Goal: Information Seeking & Learning: Check status

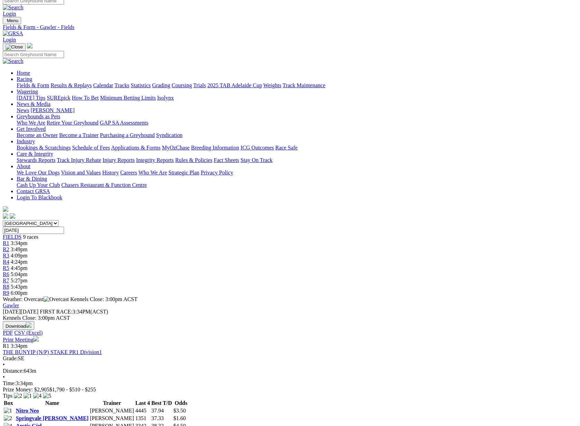
scroll to position [6, 0]
click at [76, 82] on link "Results & Replays" at bounding box center [71, 85] width 41 height 6
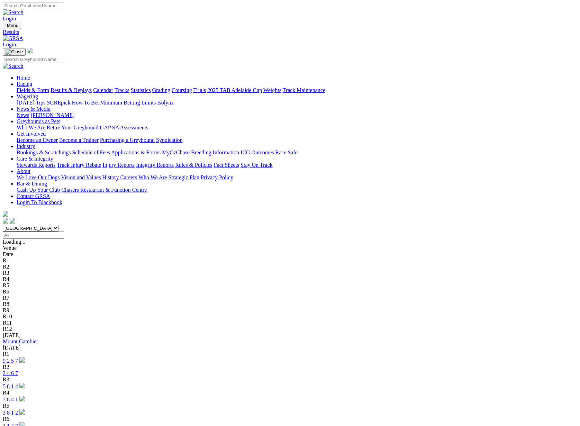
scroll to position [0, 0]
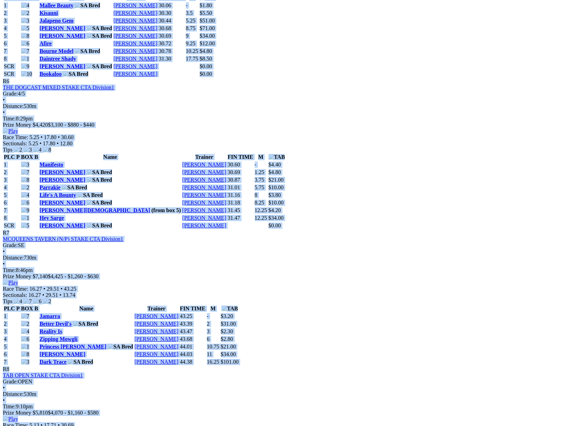
scroll to position [992, 0]
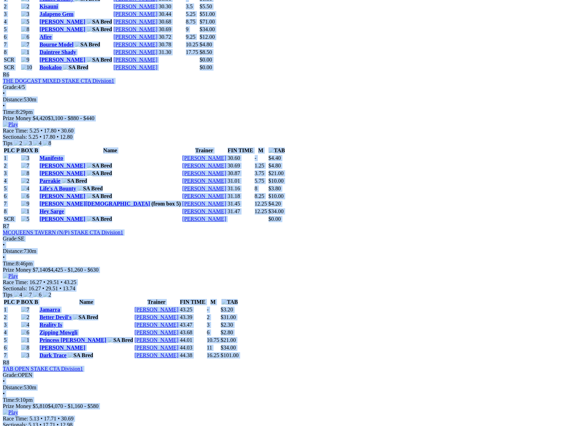
drag, startPoint x: 70, startPoint y: 136, endPoint x: 516, endPoint y: 297, distance: 474.4
click at [515, 296] on div "Weather: Fine [GEOGRAPHIC_DATA] [DATE] FIRST RACE: 6:40PM(ACST) Kennels Close: …" at bounding box center [290, 169] width 574 height 1683
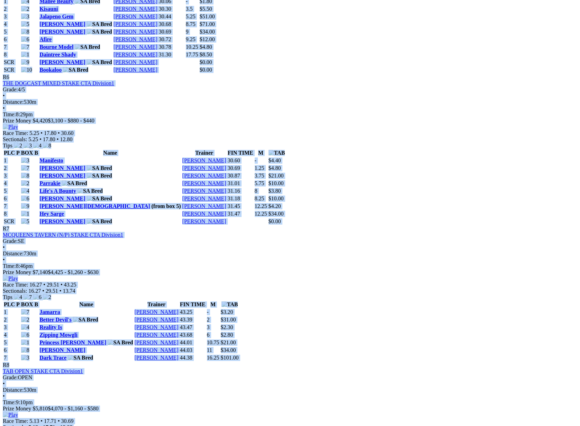
scroll to position [989, 0]
copy div "Loremip: Dolo Sitam Cons Adipisci 27 Eli 8161 SEDDO EIUS: 3:45TE(INCI) Utlabor …"
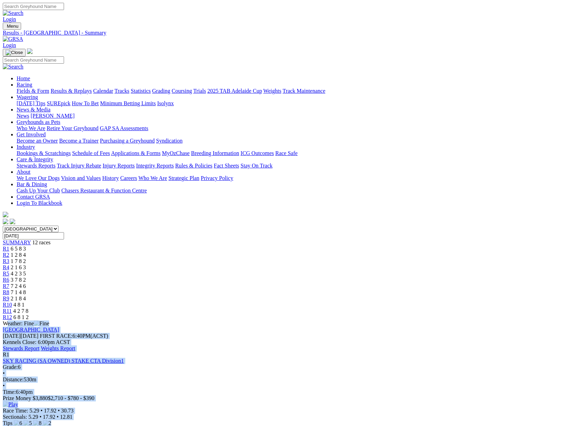
scroll to position [0, 0]
click at [39, 345] on link "Stewards Report" at bounding box center [21, 348] width 37 height 6
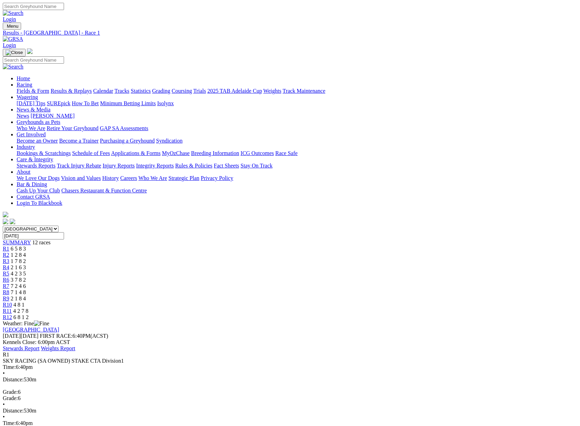
scroll to position [0, 0]
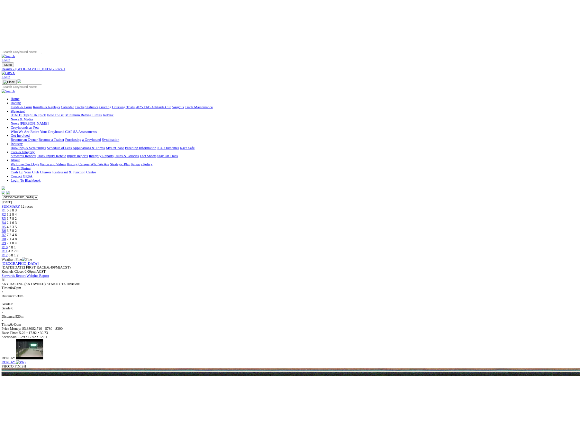
scroll to position [3, 0]
